Goal: Information Seeking & Learning: Learn about a topic

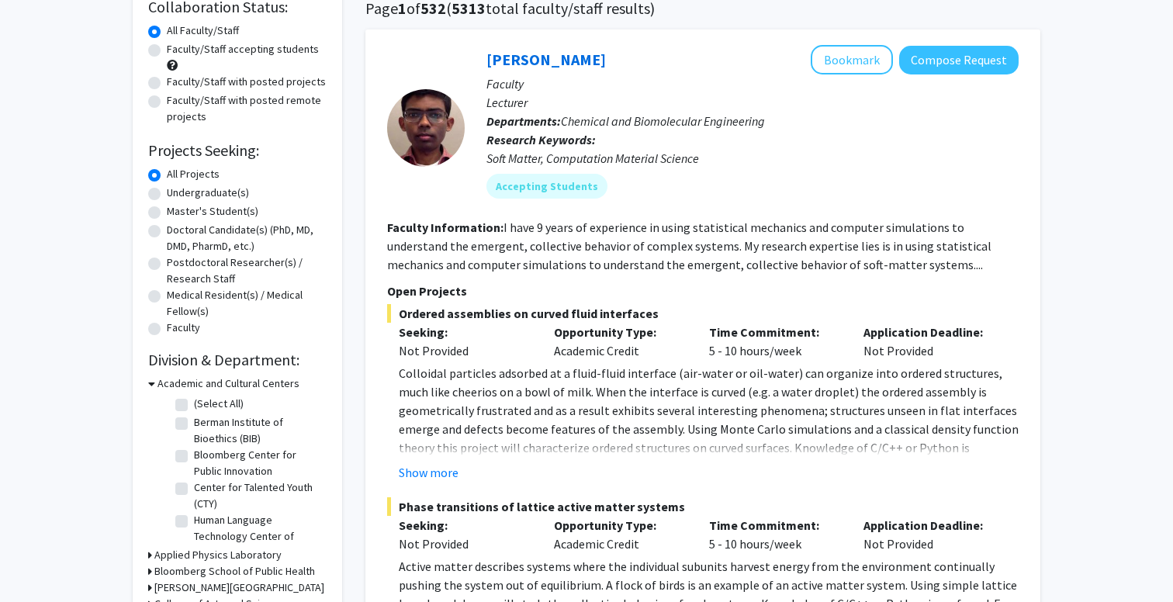
scroll to position [130, 0]
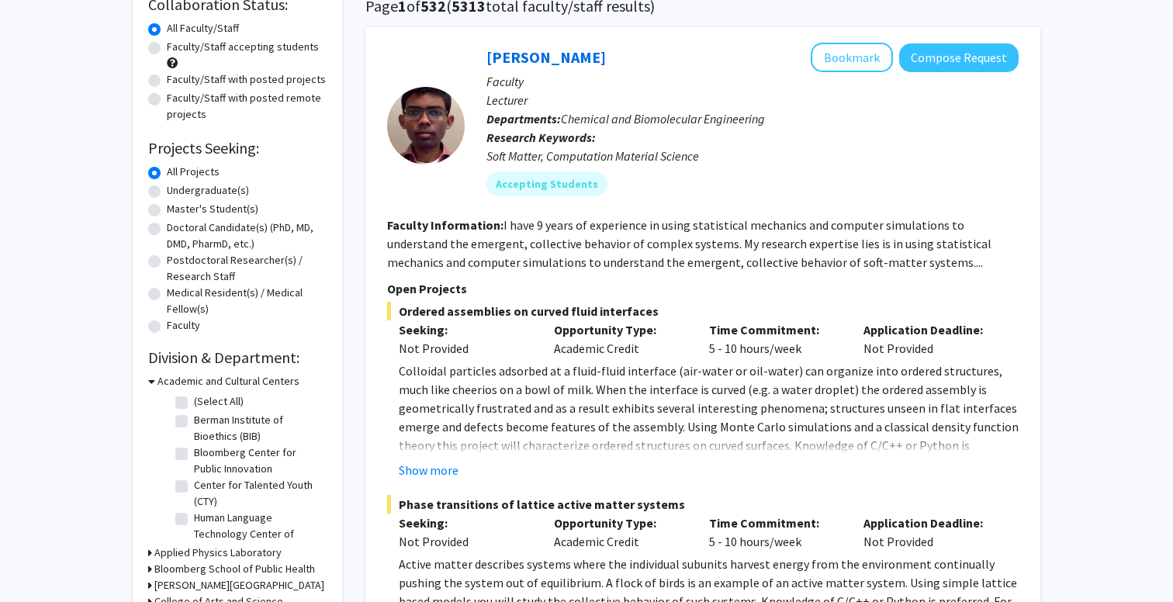
click at [213, 192] on label "Undergraduate(s)" at bounding box center [208, 190] width 82 height 16
click at [177, 192] on input "Undergraduate(s)" at bounding box center [172, 187] width 10 height 10
radio input "true"
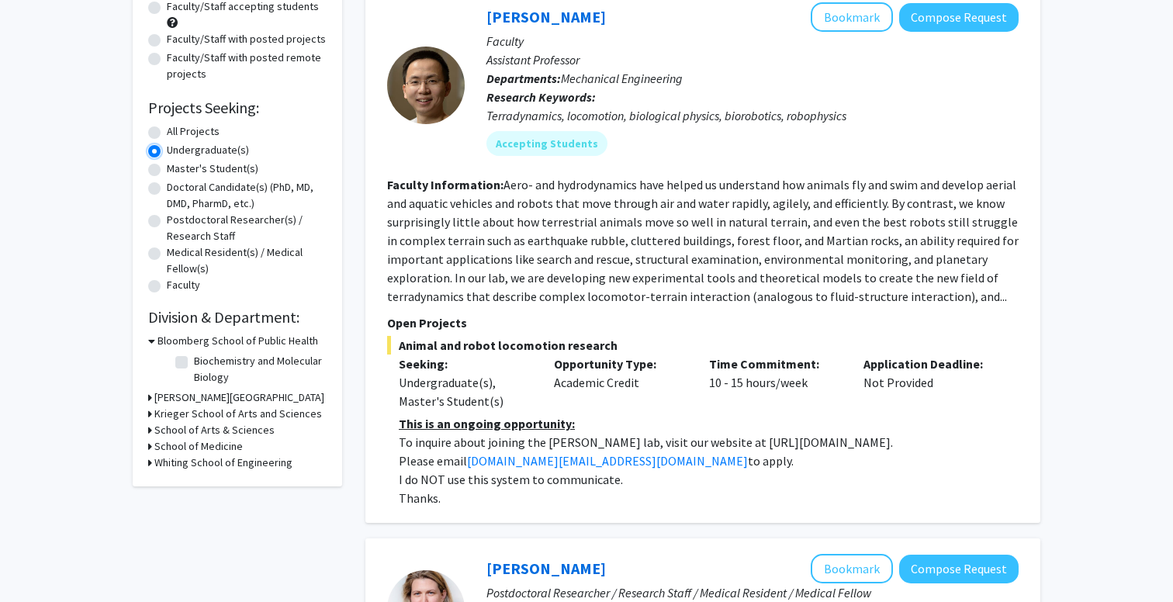
scroll to position [178, 0]
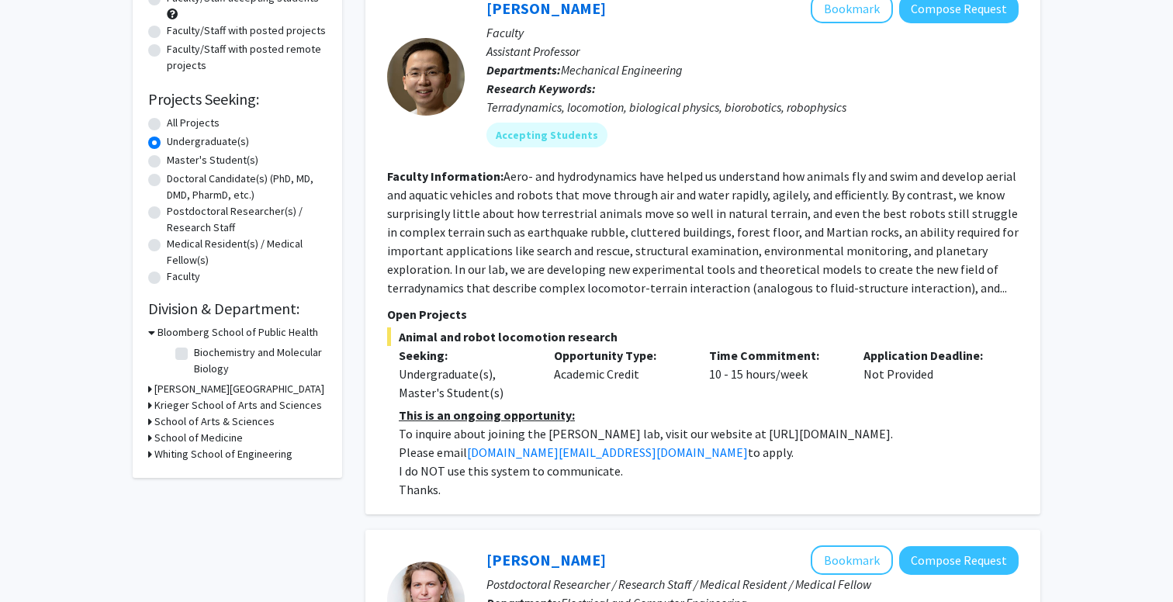
click at [194, 349] on label "Biochemistry and Molecular Biology" at bounding box center [258, 360] width 129 height 33
click at [194, 349] on input "Biochemistry and Molecular Biology" at bounding box center [199, 349] width 10 height 10
checkbox input "true"
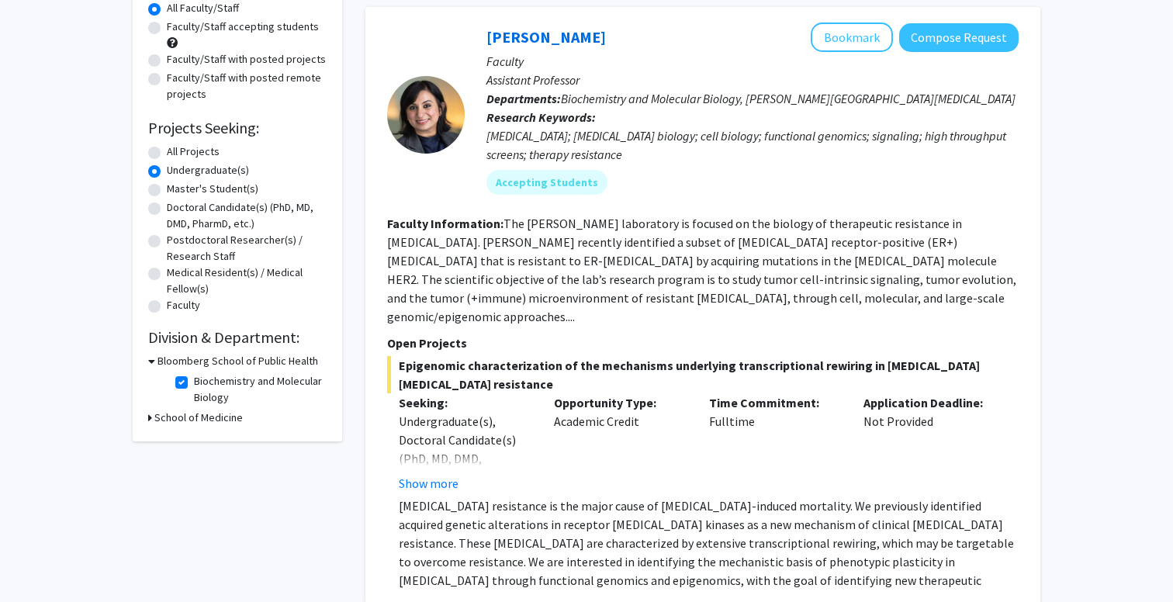
scroll to position [146, 0]
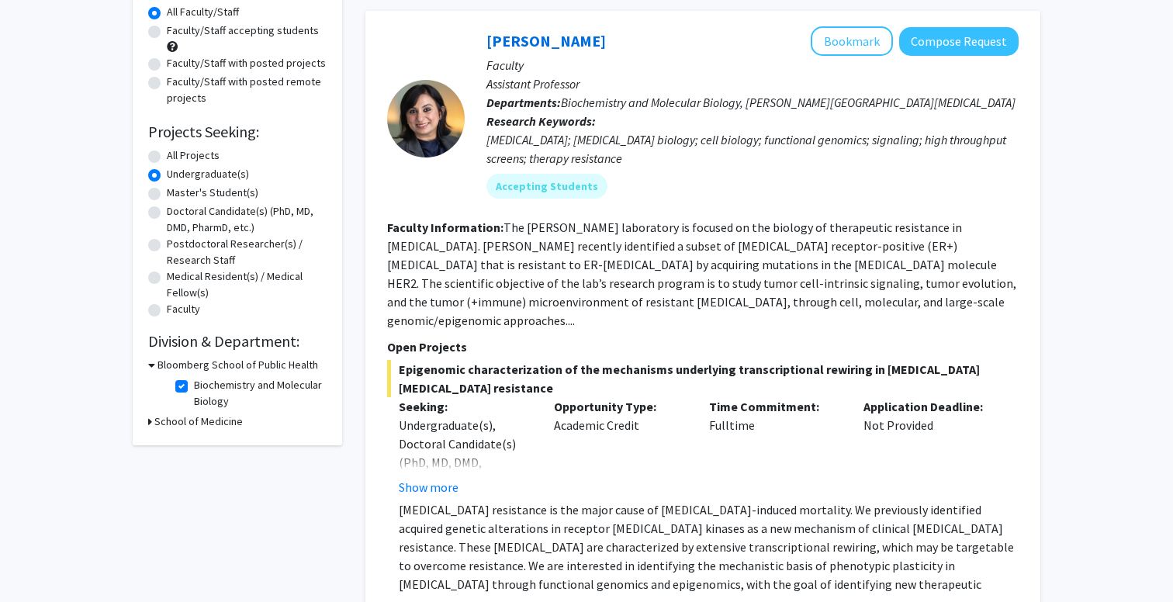
click at [194, 382] on label "Biochemistry and Molecular Biology" at bounding box center [258, 393] width 129 height 33
click at [194, 382] on input "Biochemistry and Molecular Biology" at bounding box center [199, 382] width 10 height 10
checkbox input "false"
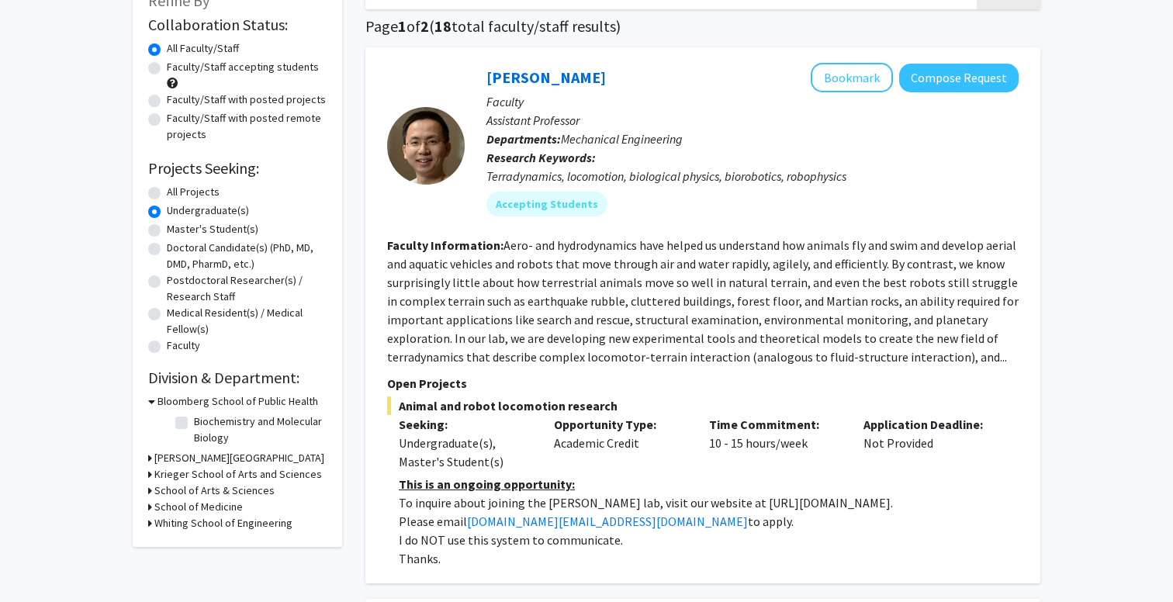
scroll to position [140, 0]
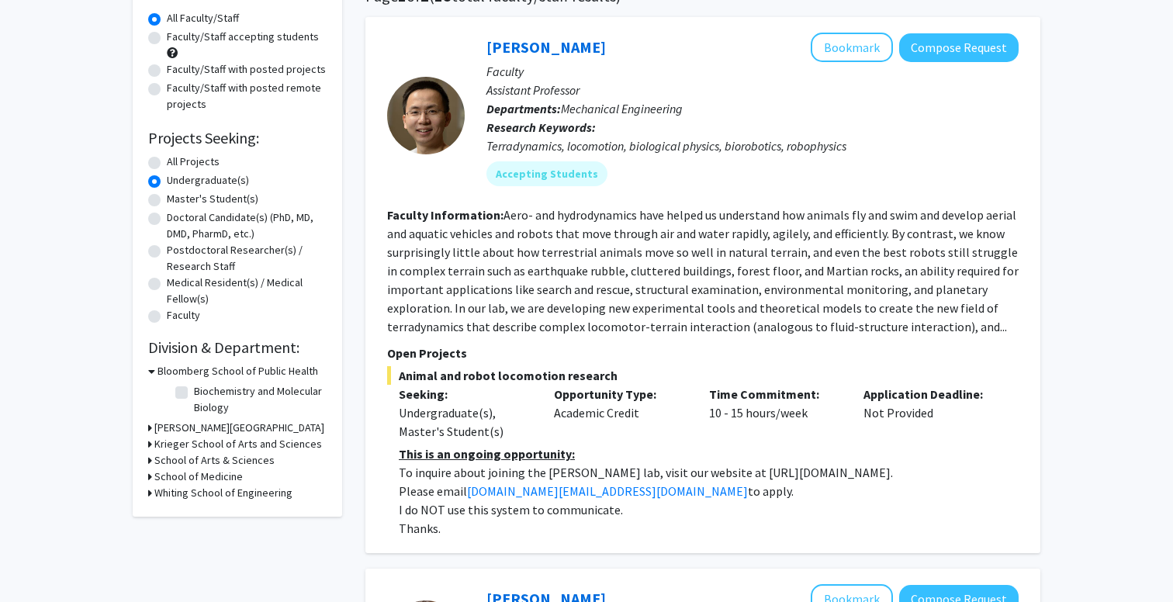
click at [152, 426] on div "[PERSON_NAME][GEOGRAPHIC_DATA]" at bounding box center [237, 428] width 178 height 16
click at [148, 425] on icon at bounding box center [150, 428] width 4 height 16
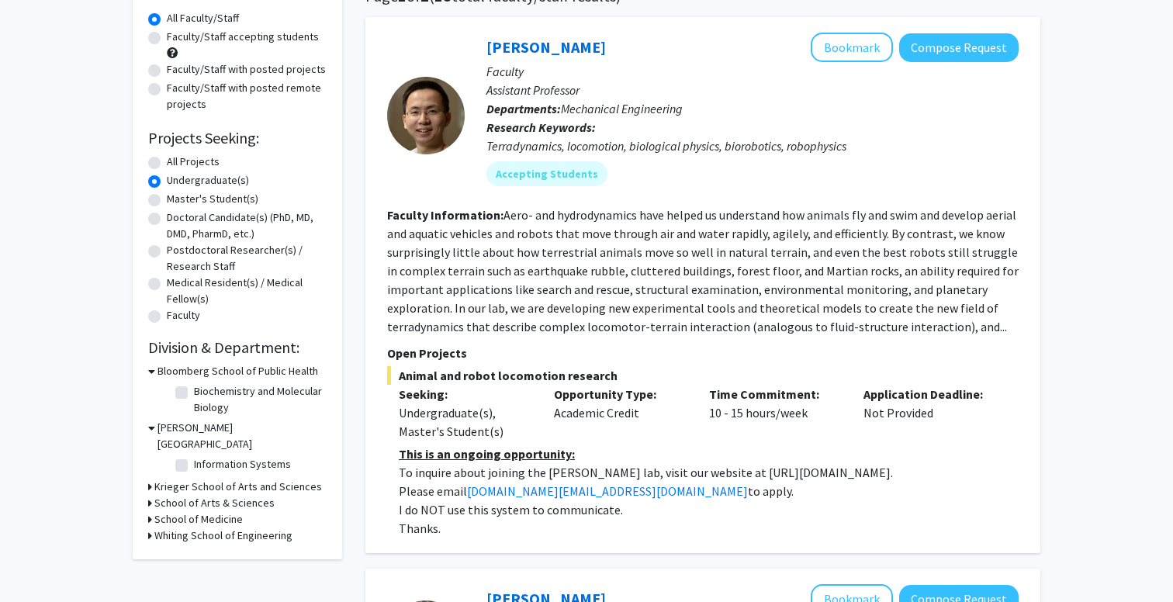
click at [148, 425] on icon at bounding box center [151, 428] width 7 height 16
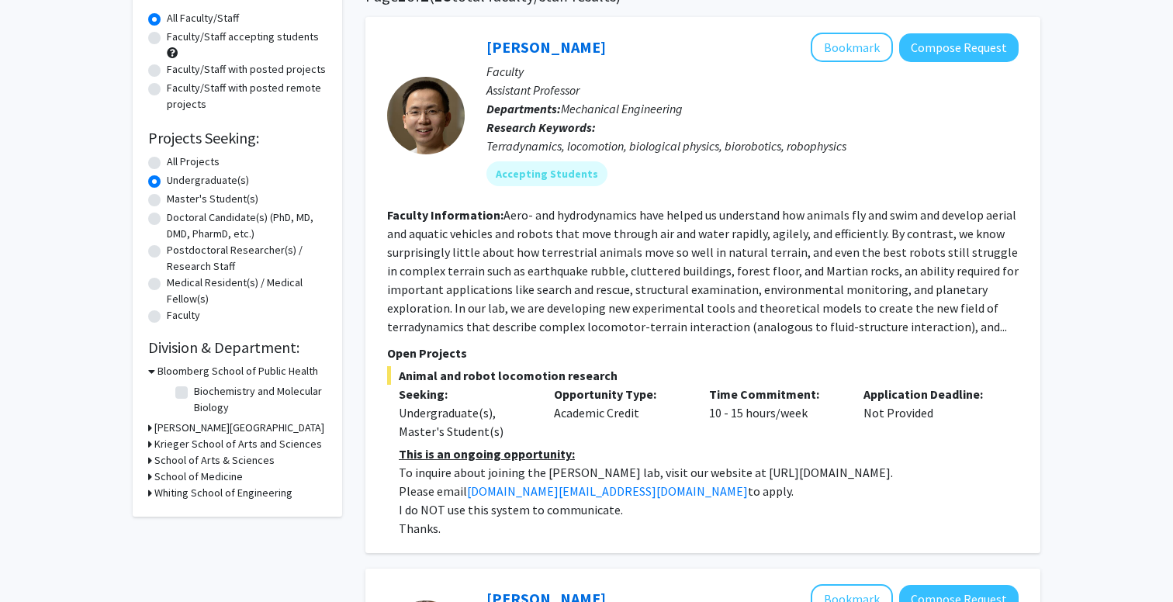
click at [150, 444] on icon at bounding box center [150, 444] width 4 height 16
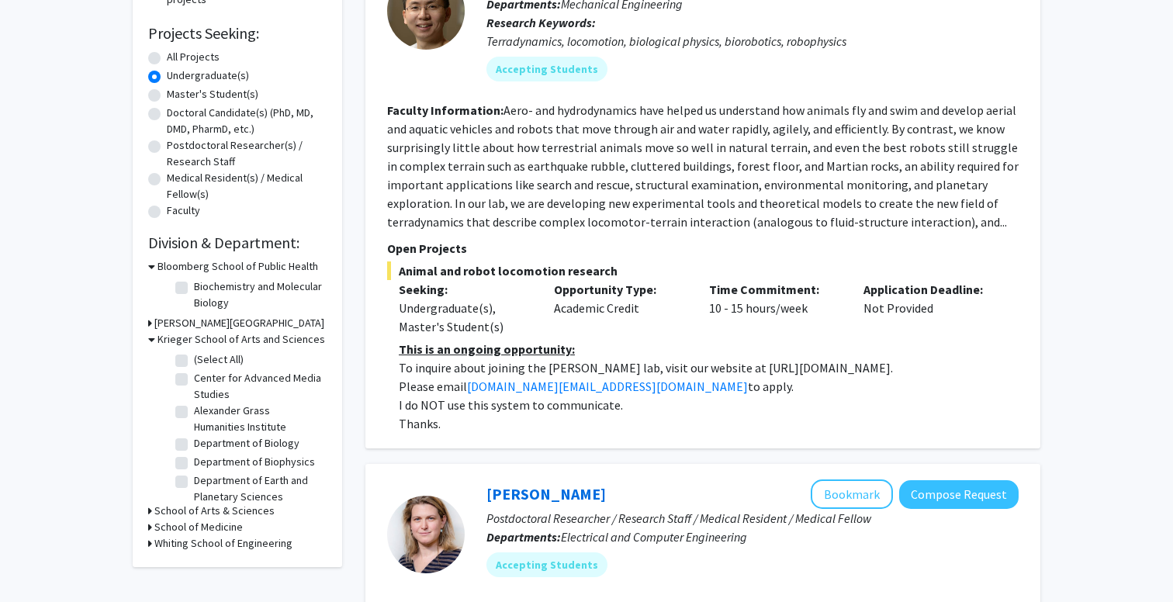
scroll to position [247, 0]
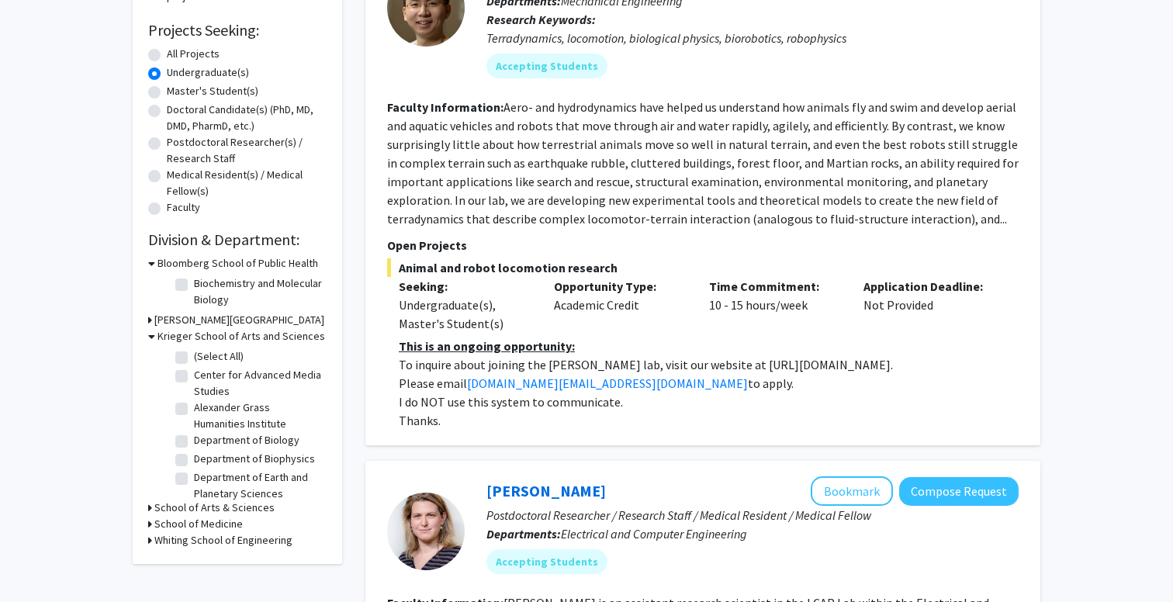
click at [194, 444] on label "Department of Biology" at bounding box center [246, 440] width 105 height 16
click at [194, 442] on input "Department of Biology" at bounding box center [199, 437] width 10 height 10
checkbox input "true"
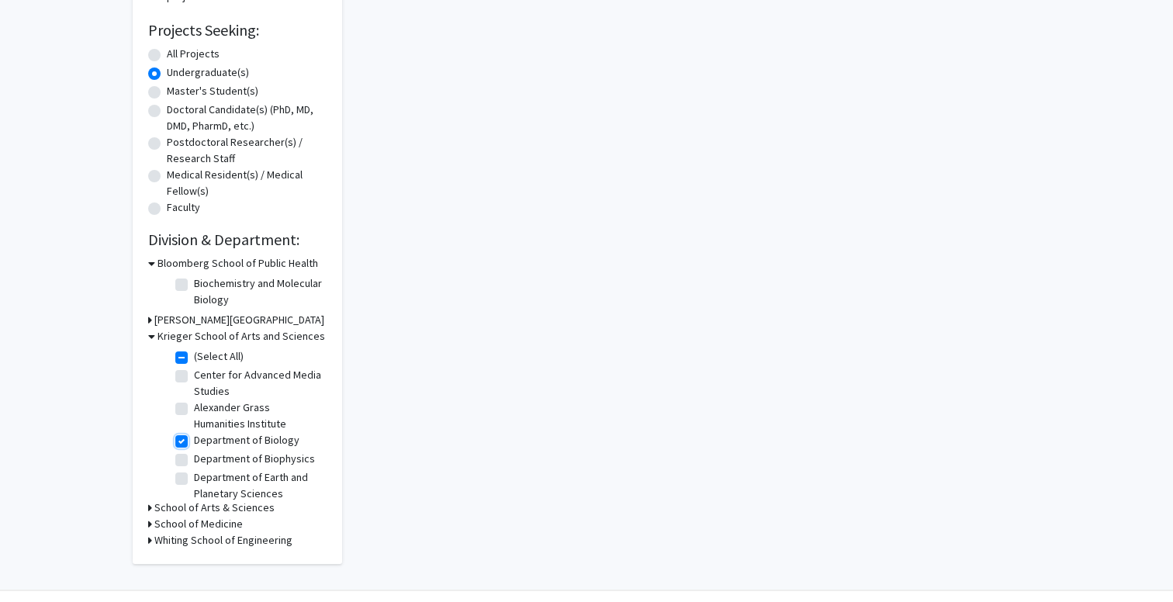
checkbox input "true"
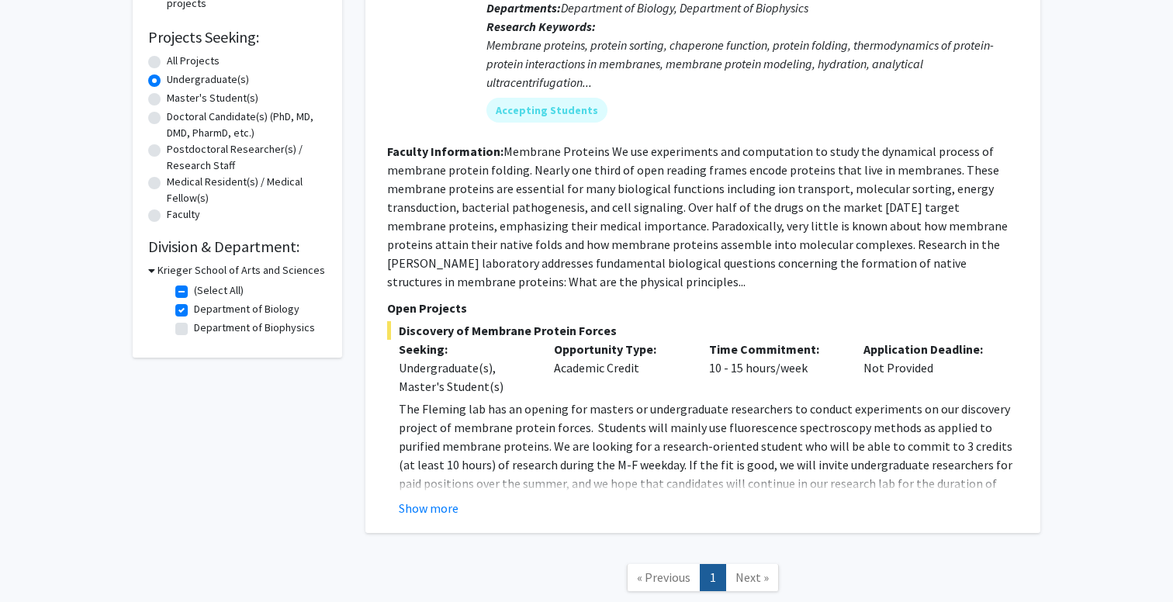
scroll to position [213, 0]
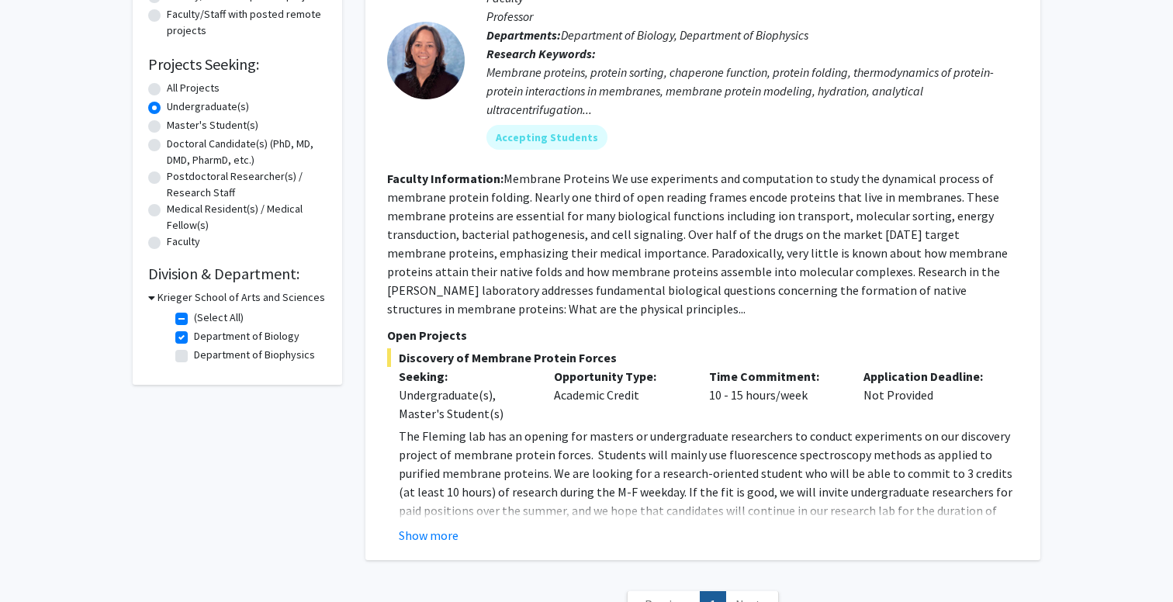
click at [194, 351] on label "Department of Biophysics" at bounding box center [254, 355] width 121 height 16
click at [194, 351] on input "Department of Biophysics" at bounding box center [199, 352] width 10 height 10
checkbox input "true"
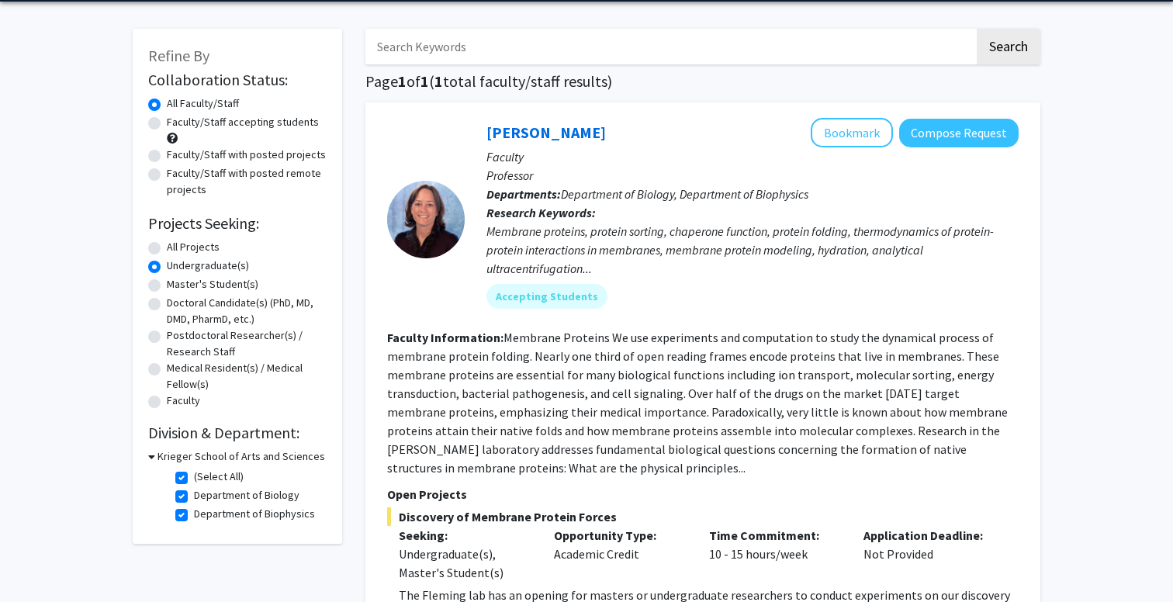
scroll to position [66, 0]
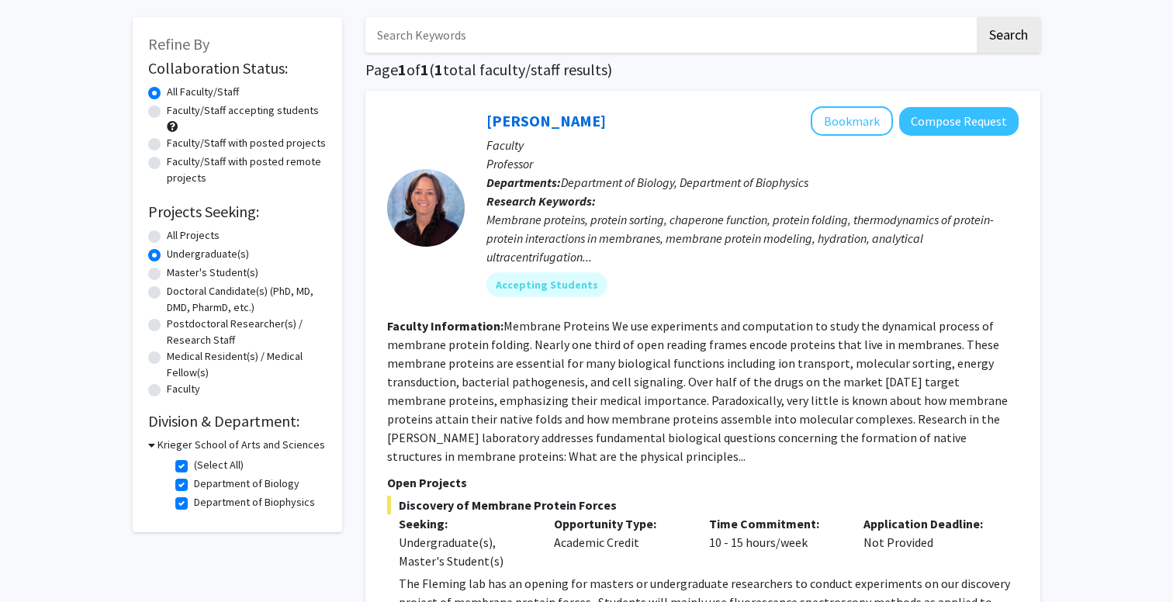
click at [148, 439] on icon at bounding box center [151, 445] width 7 height 16
click at [148, 439] on icon at bounding box center [150, 445] width 4 height 16
click at [194, 464] on label "(Select All)" at bounding box center [219, 465] width 50 height 16
click at [194, 464] on input "(Select All)" at bounding box center [199, 462] width 10 height 10
checkbox input "false"
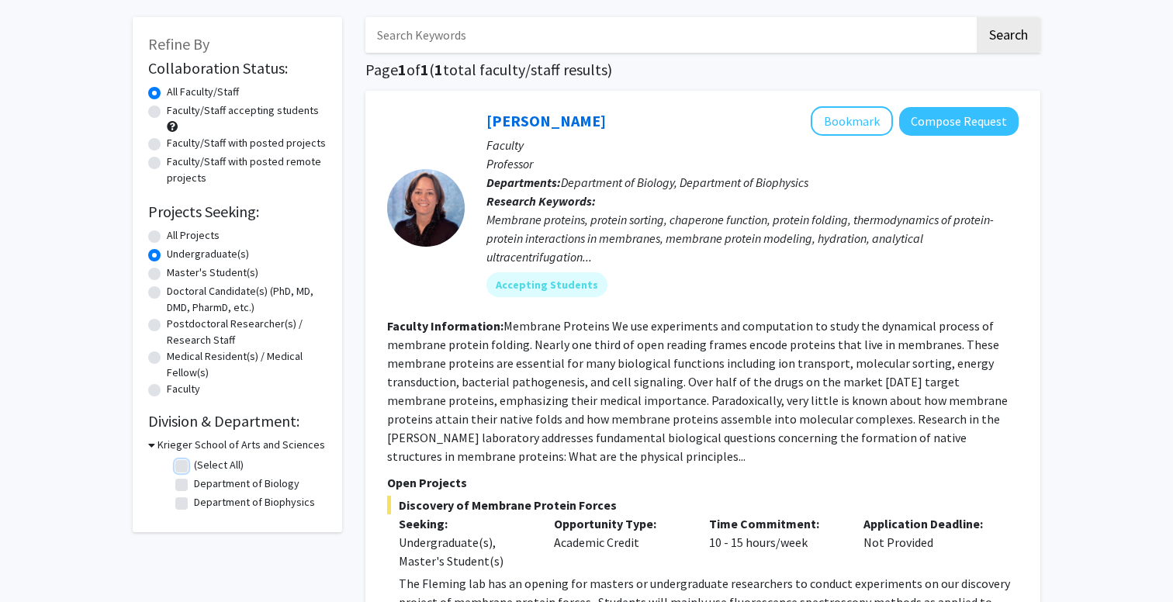
checkbox input "false"
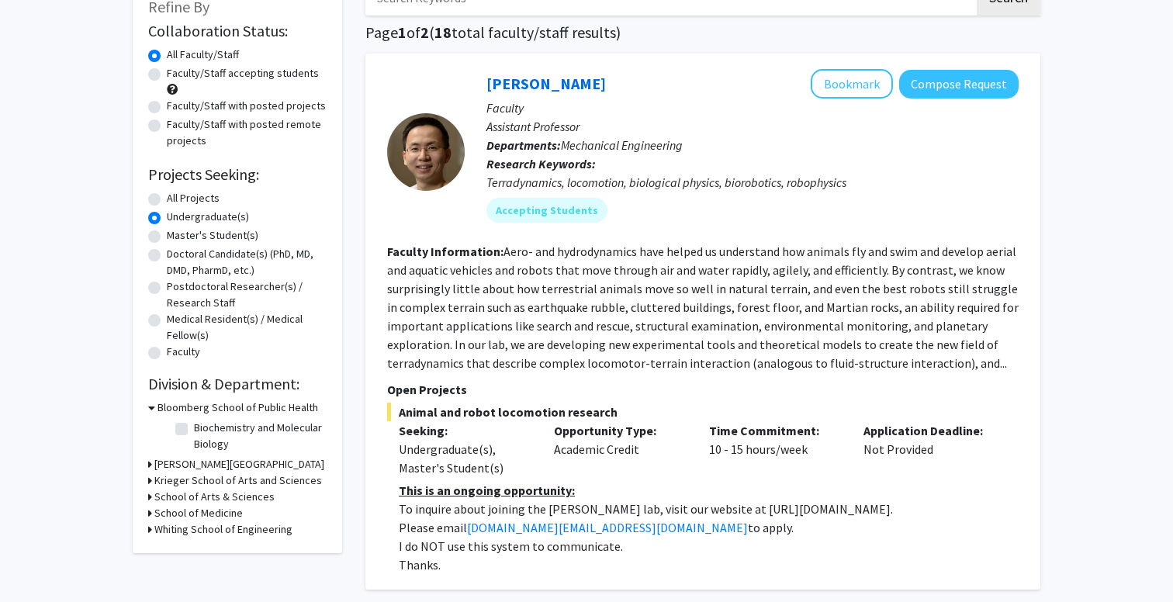
scroll to position [214, 0]
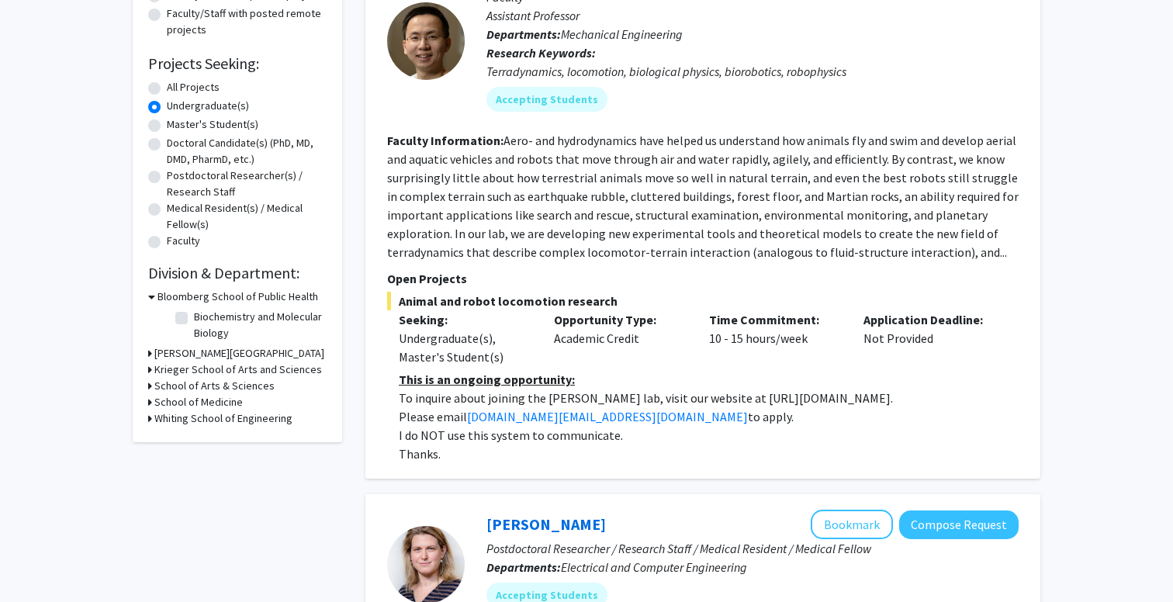
click at [171, 400] on h3 "School of Medicine" at bounding box center [198, 402] width 88 height 16
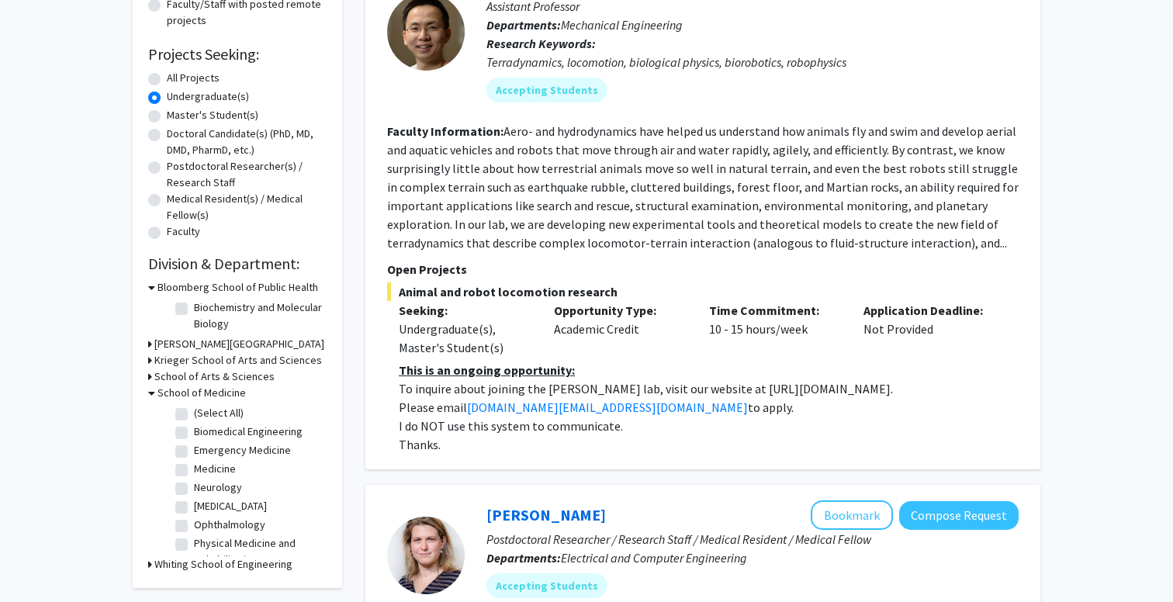
scroll to position [216, 0]
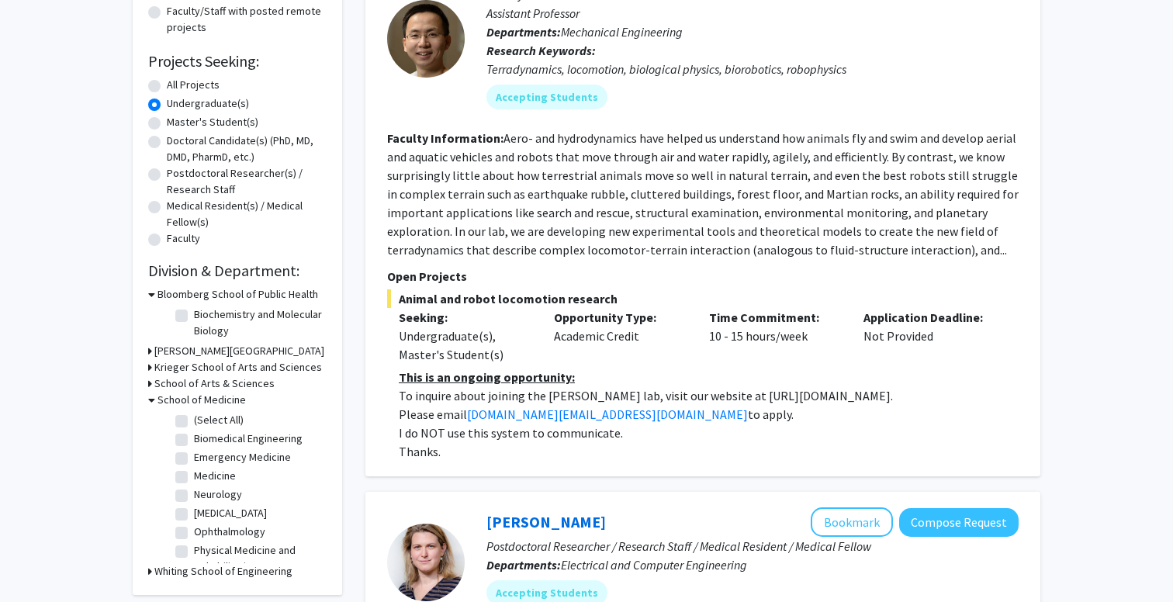
click at [194, 418] on label "(Select All)" at bounding box center [219, 420] width 50 height 16
click at [194, 418] on input "(Select All)" at bounding box center [199, 417] width 10 height 10
checkbox input "true"
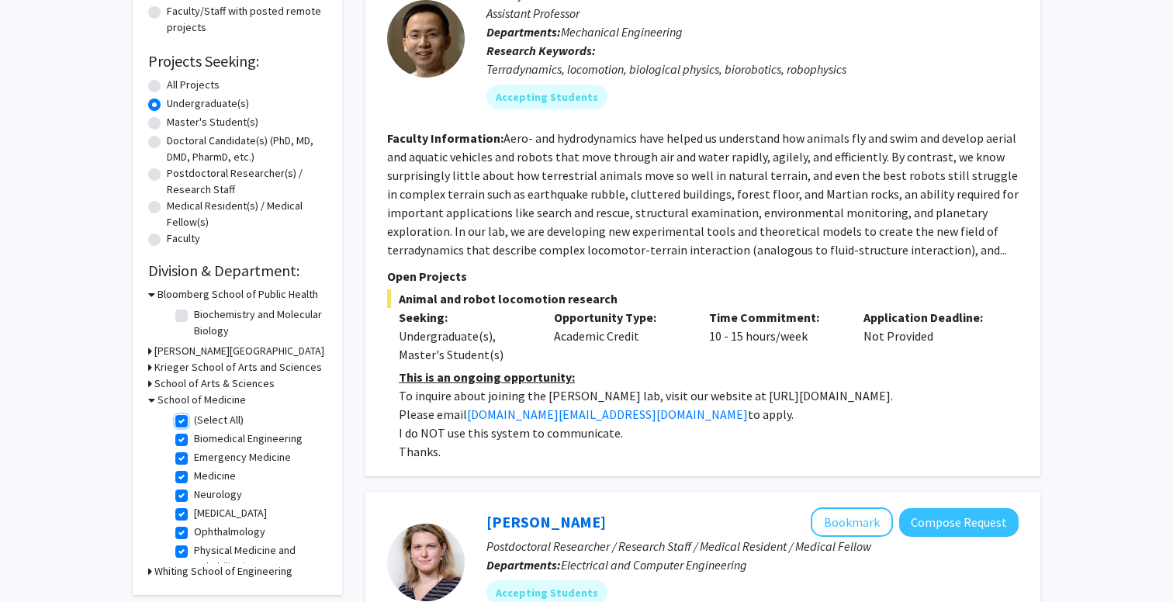
checkbox input "true"
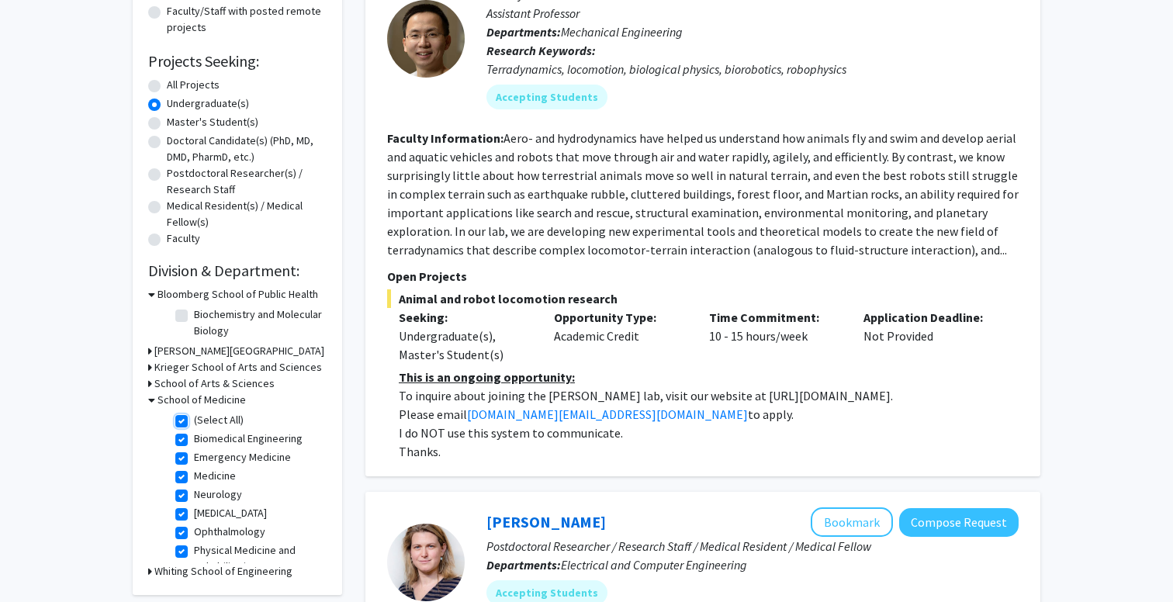
checkbox input "true"
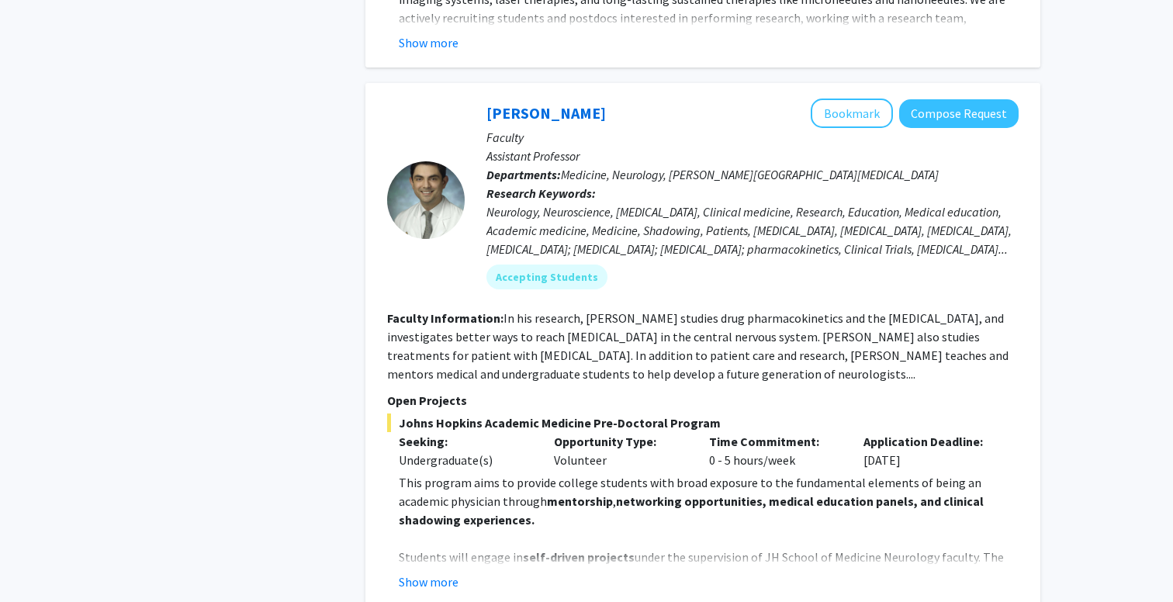
scroll to position [757, 0]
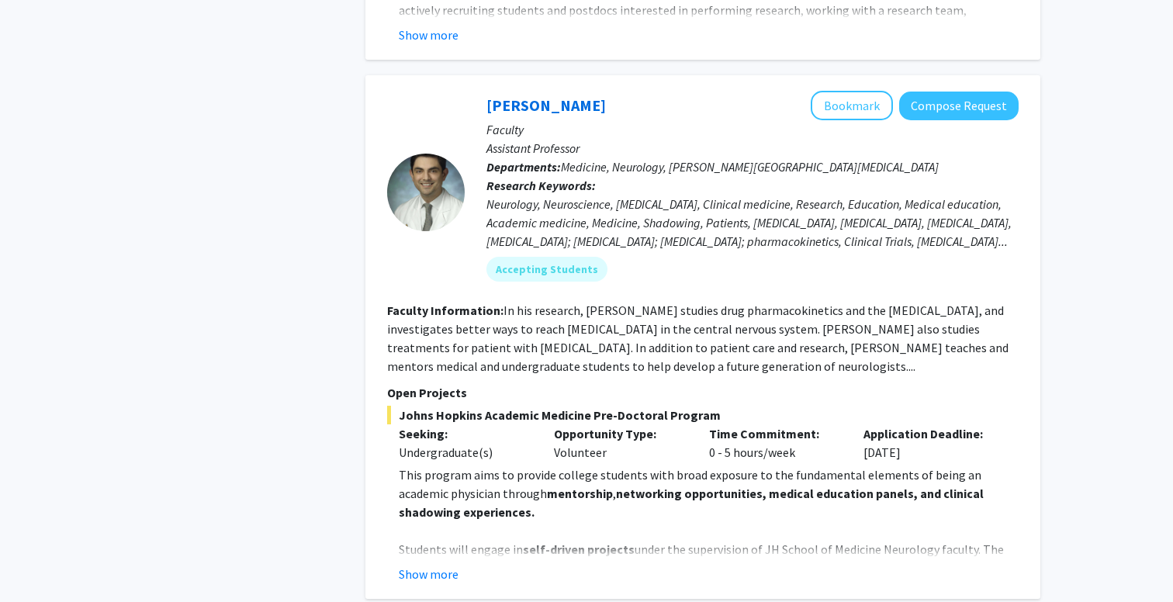
click at [451, 565] on div "[PERSON_NAME] Bookmark Compose Request Faculty Assistant Professor Departments:…" at bounding box center [702, 337] width 675 height 524
click at [437, 565] on button "Show more" at bounding box center [429, 574] width 60 height 19
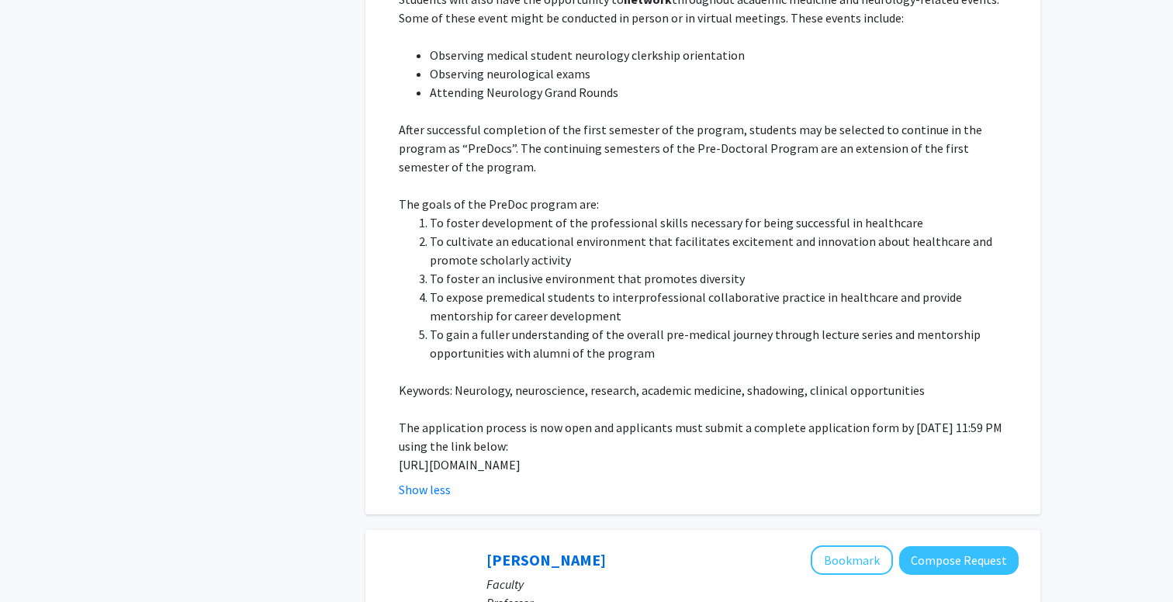
scroll to position [1494, 0]
click at [596, 454] on p "[URL][DOMAIN_NAME]" at bounding box center [709, 463] width 620 height 19
copy p "[URL][DOMAIN_NAME]"
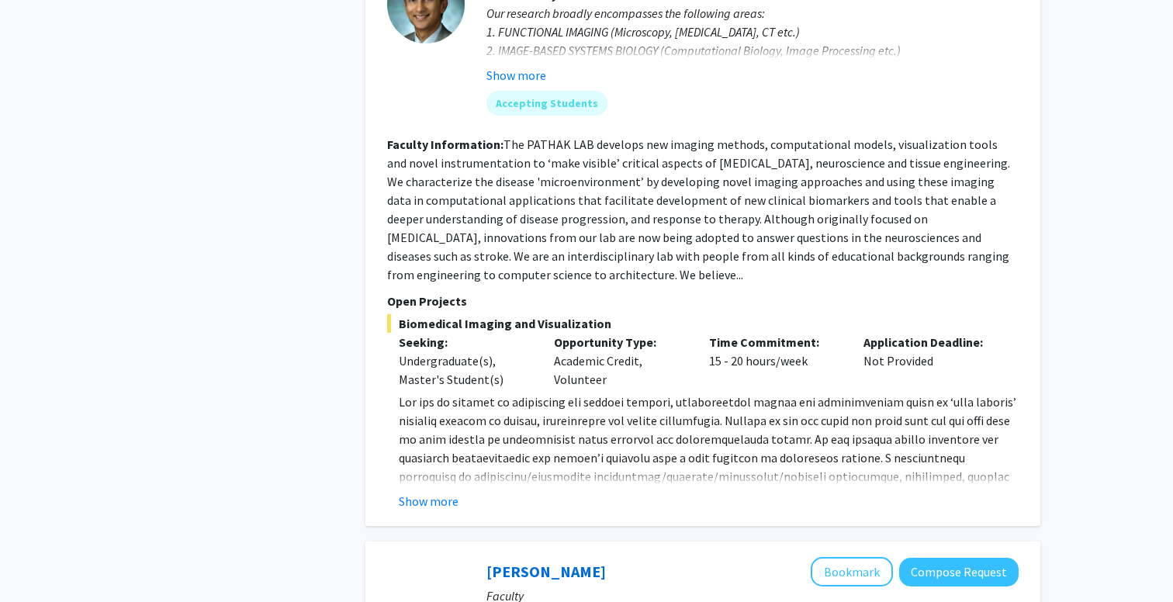
scroll to position [2166, 0]
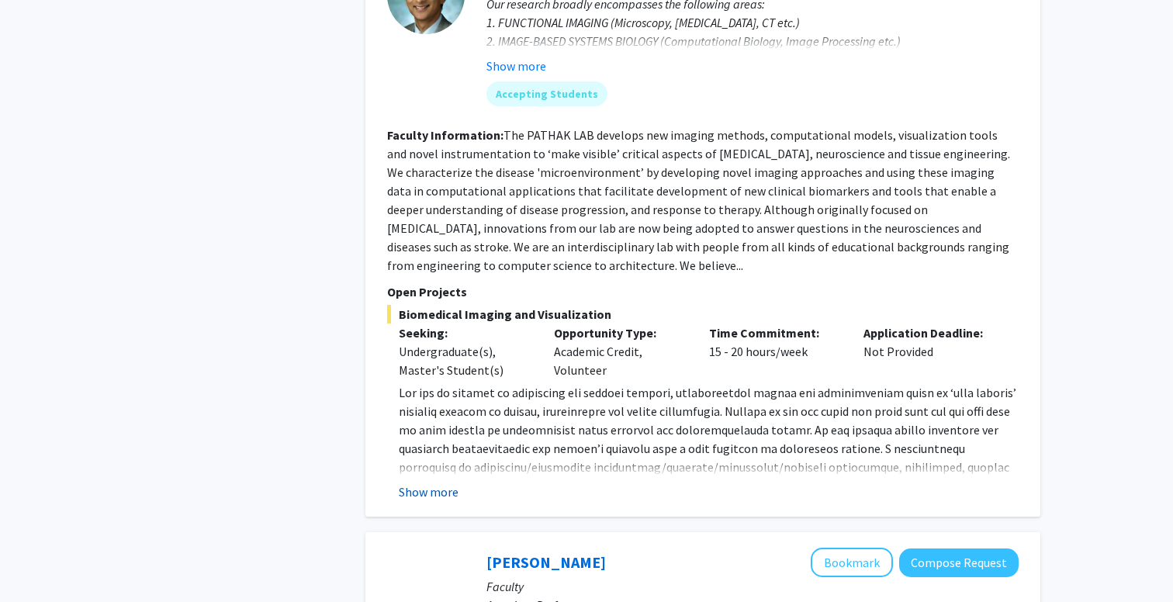
click at [443, 482] on button "Show more" at bounding box center [429, 491] width 60 height 19
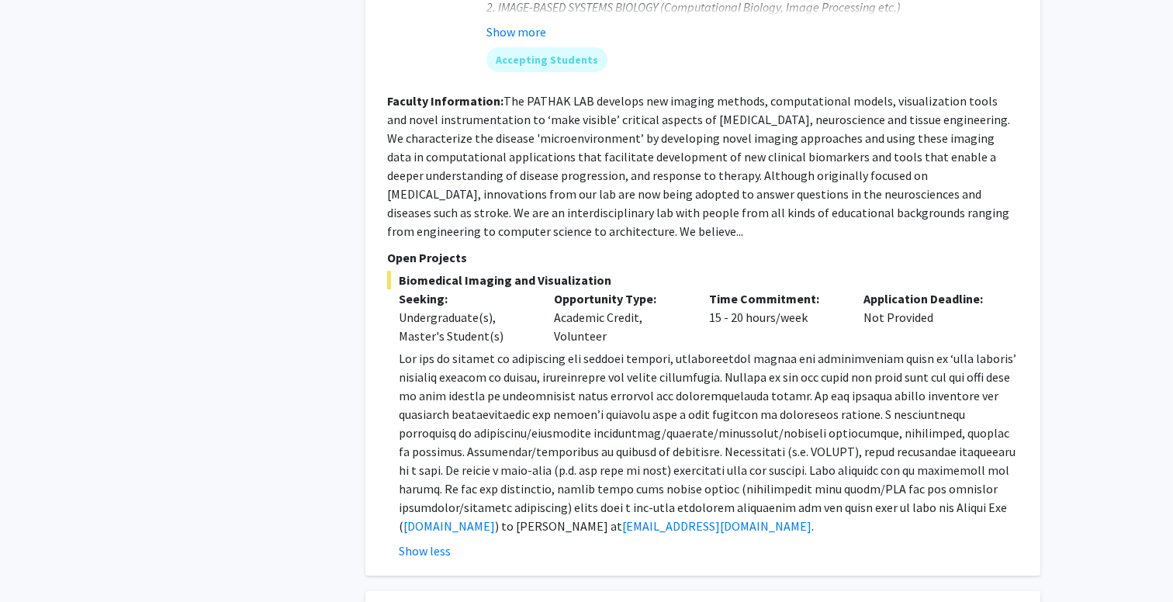
scroll to position [2184, 0]
